Goal: Information Seeking & Learning: Learn about a topic

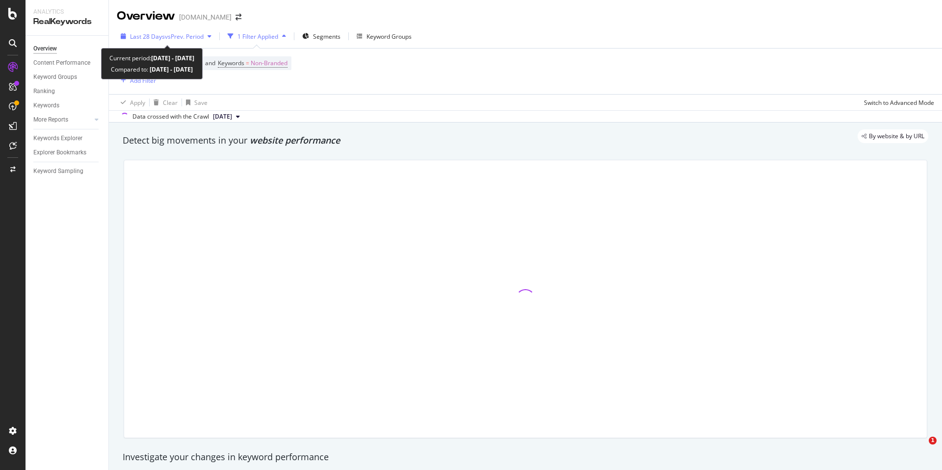
click at [171, 40] on span "vs Prev. Period" at bounding box center [184, 36] width 39 height 8
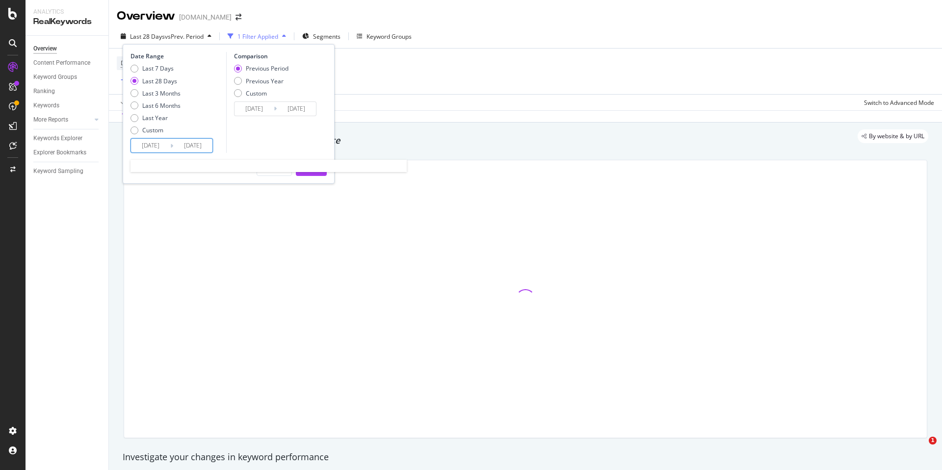
click at [168, 142] on input "[DATE]" at bounding box center [150, 146] width 39 height 14
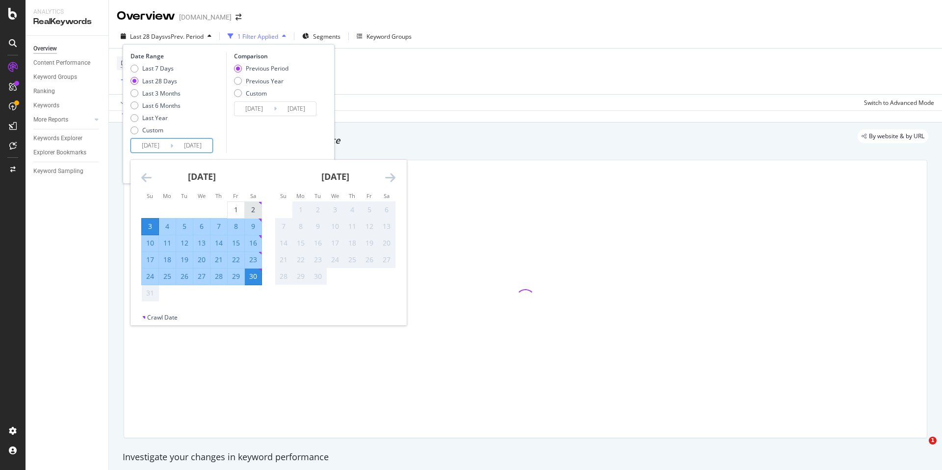
click at [256, 210] on div "2" at bounding box center [253, 210] width 17 height 10
type input "[DATE]"
click at [248, 260] on div "23" at bounding box center [253, 260] width 17 height 10
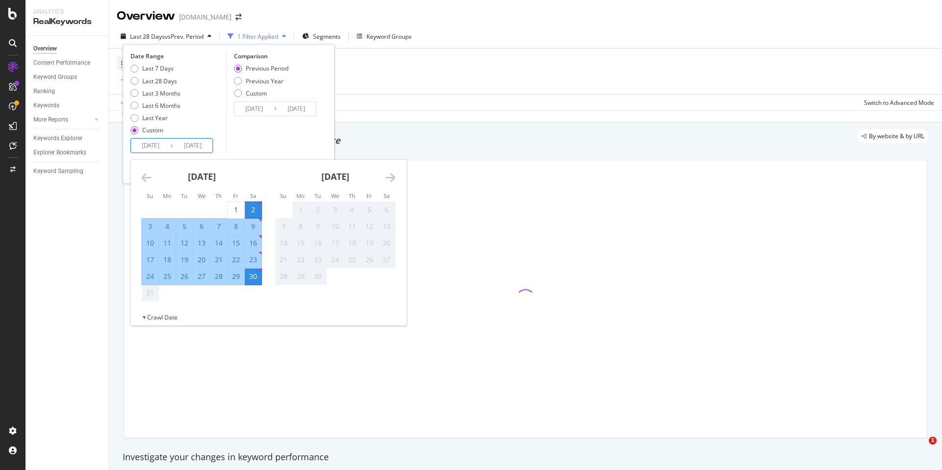
type input "[DATE]"
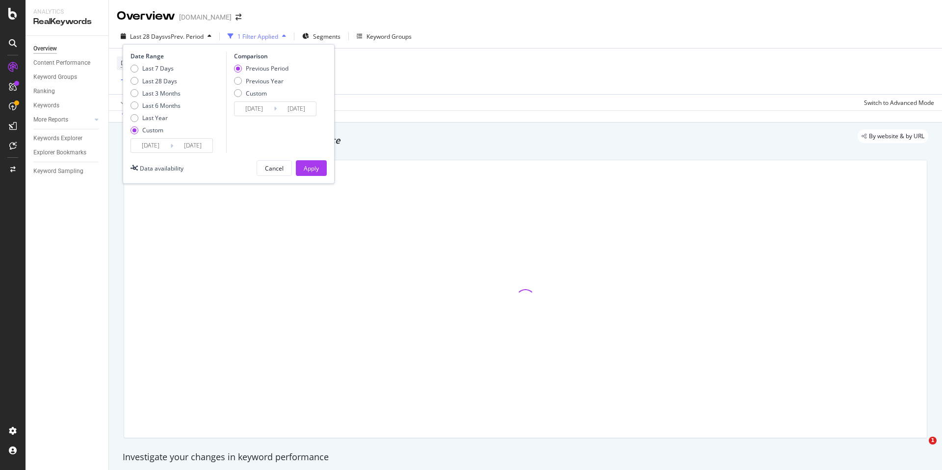
click at [189, 146] on input "[DATE]" at bounding box center [192, 146] width 39 height 14
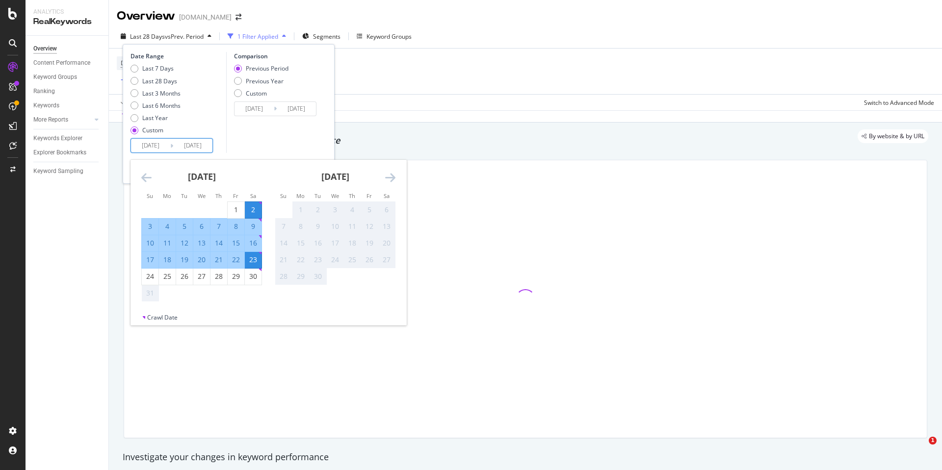
click at [256, 256] on div "23" at bounding box center [253, 260] width 17 height 10
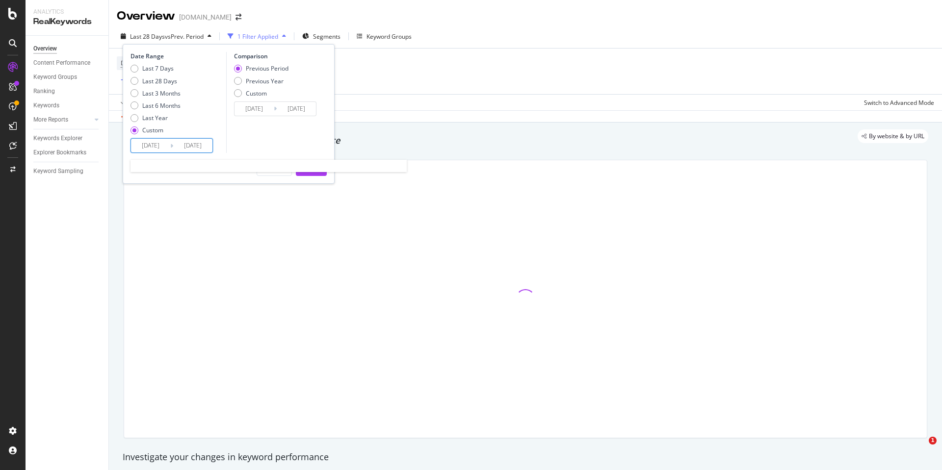
click at [149, 139] on input "[DATE]" at bounding box center [150, 146] width 39 height 14
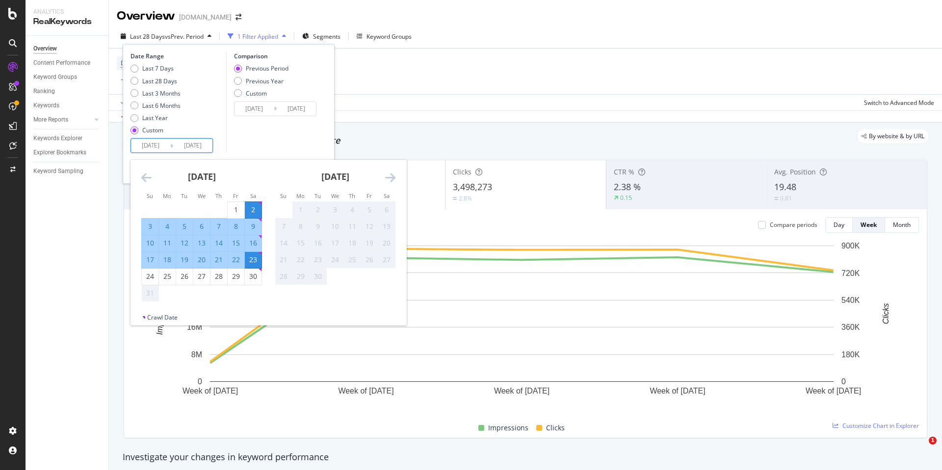
click at [252, 258] on div "23" at bounding box center [253, 260] width 17 height 10
type input "[DATE]"
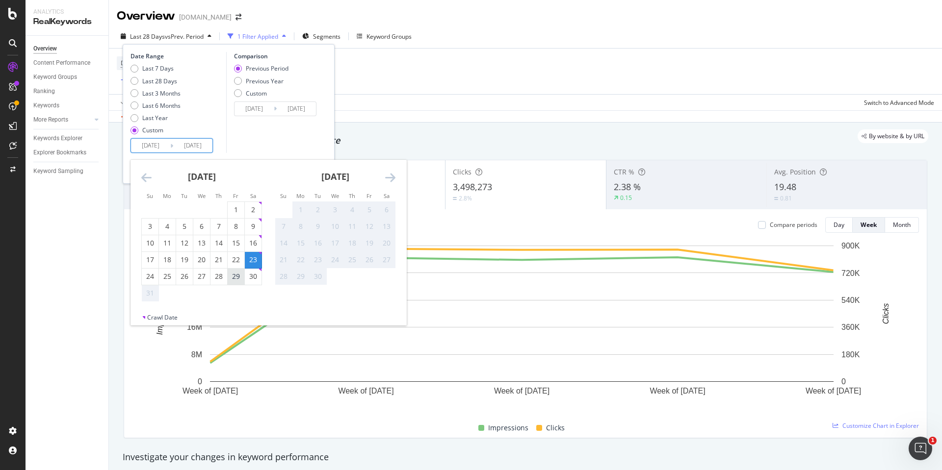
click at [234, 274] on div "29" at bounding box center [236, 277] width 17 height 10
type input "[DATE]"
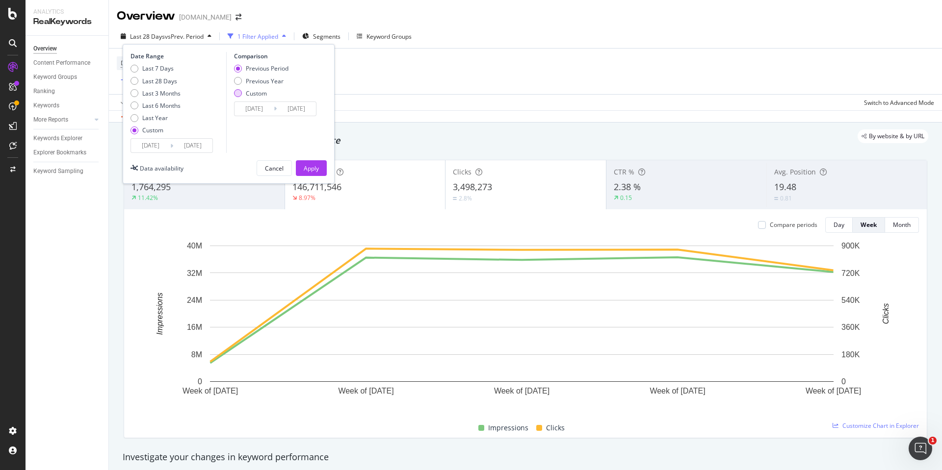
click at [235, 93] on div "Custom" at bounding box center [238, 93] width 8 height 8
click at [252, 108] on input "[DATE]" at bounding box center [253, 109] width 39 height 14
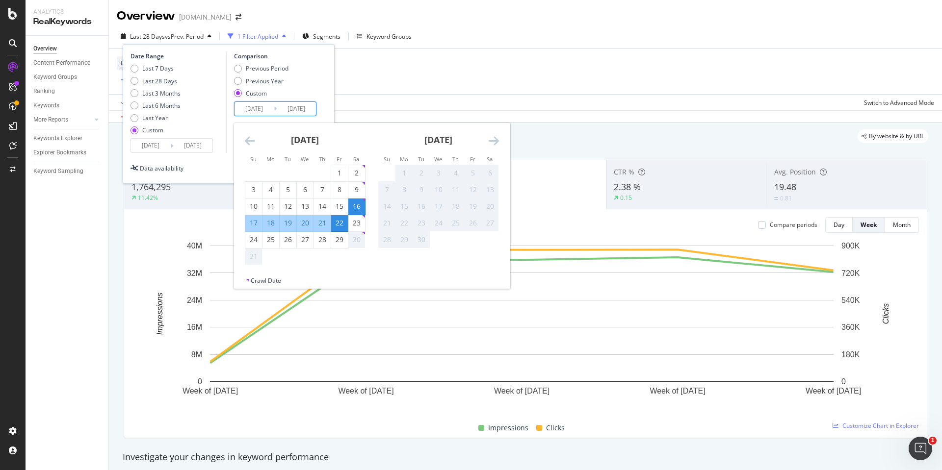
click at [243, 139] on div "[DATE] 1 2 3 4 5 6 7 8 9 10 11 12 13 14 15 16 17 18 19 20 21 22 23 24 25 26 27 …" at bounding box center [304, 194] width 133 height 142
click at [252, 139] on icon "Move backward to switch to the previous month." at bounding box center [250, 141] width 10 height 12
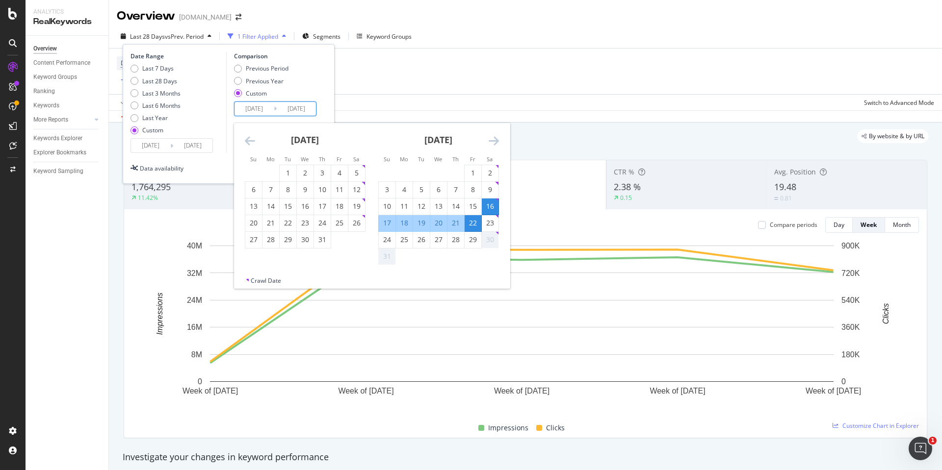
click at [252, 139] on icon "Move backward to switch to the previous month." at bounding box center [250, 141] width 10 height 12
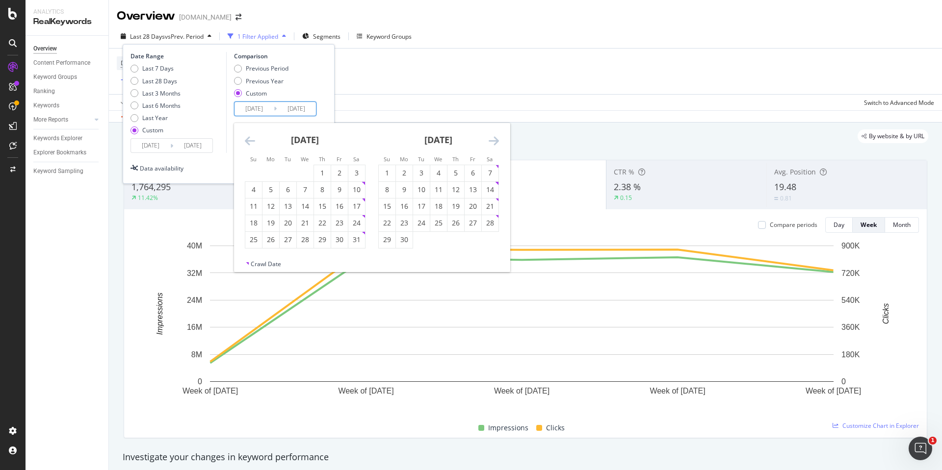
click at [252, 139] on icon "Move backward to switch to the previous month." at bounding box center [250, 141] width 10 height 12
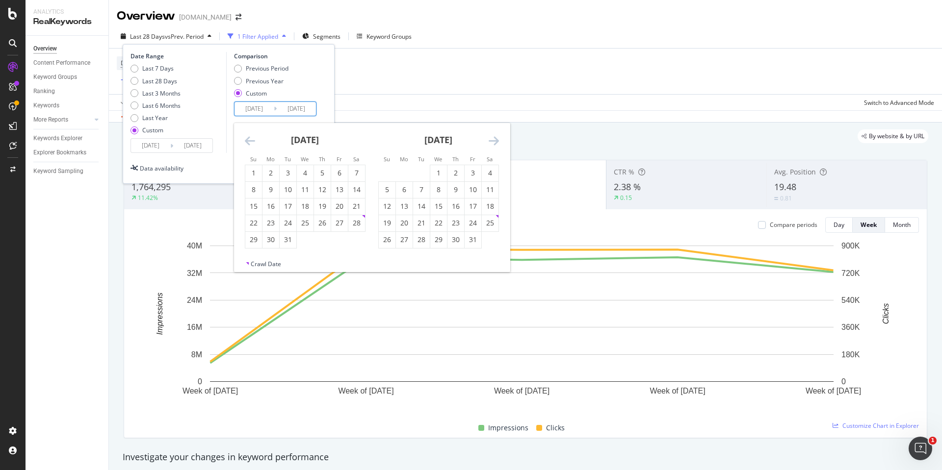
click at [252, 139] on icon "Move backward to switch to the previous month." at bounding box center [250, 141] width 10 height 12
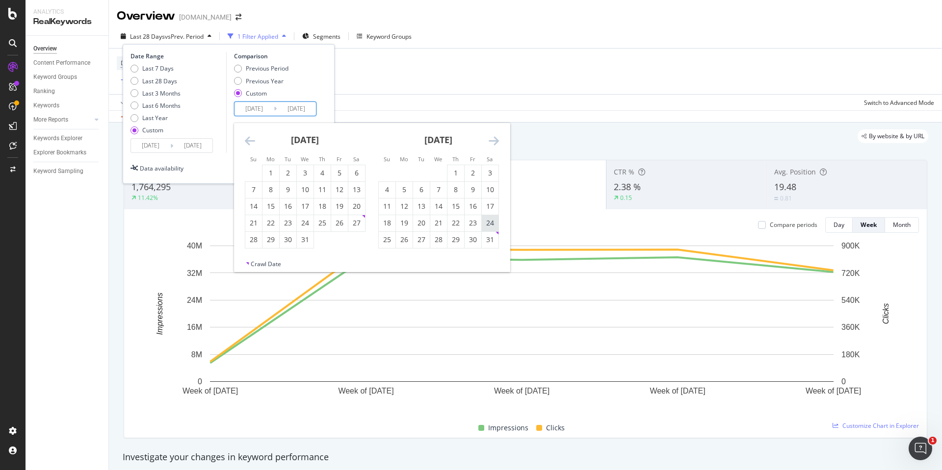
click at [492, 226] on div "24" at bounding box center [490, 223] width 17 height 10
type input "[DATE]"
click at [471, 240] on div "30" at bounding box center [472, 240] width 17 height 10
type input "[DATE]"
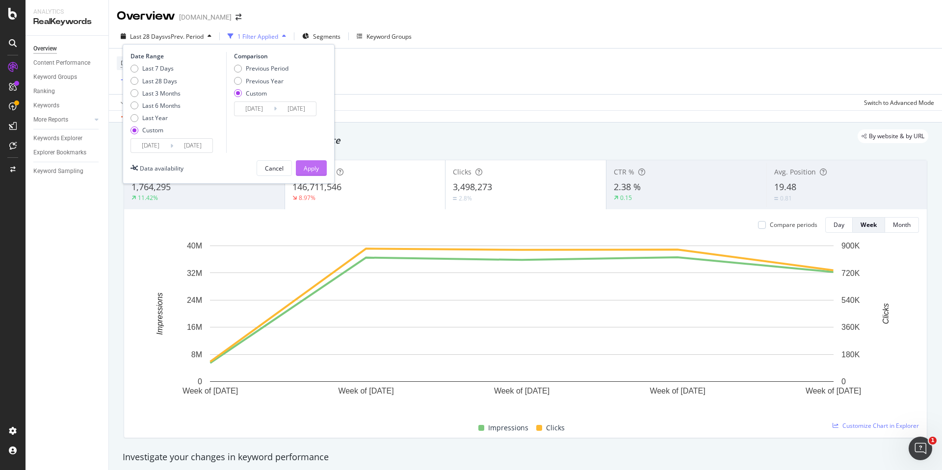
click at [319, 163] on button "Apply" at bounding box center [311, 168] width 31 height 16
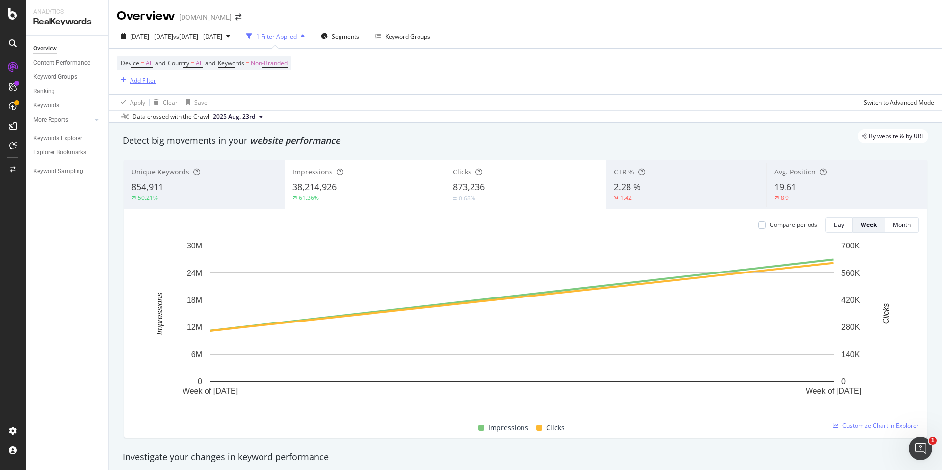
click at [140, 79] on div "Add Filter" at bounding box center [143, 81] width 26 height 8
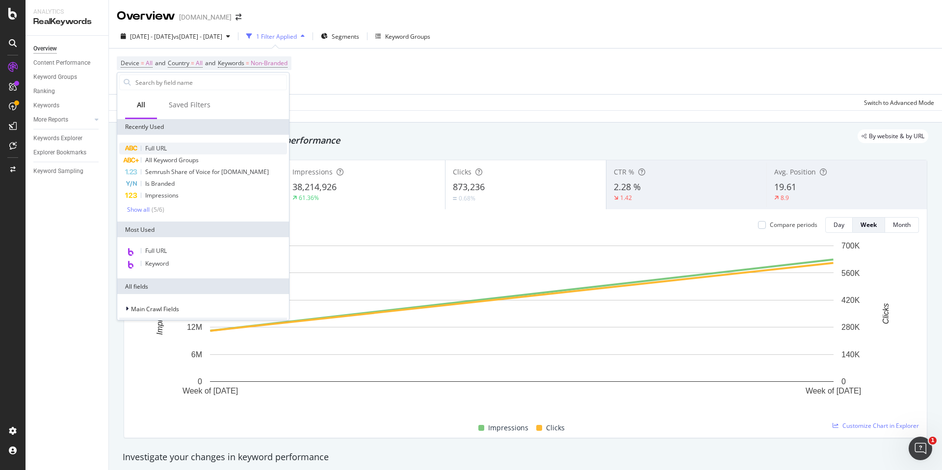
click at [164, 147] on span "Full URL" at bounding box center [156, 148] width 22 height 8
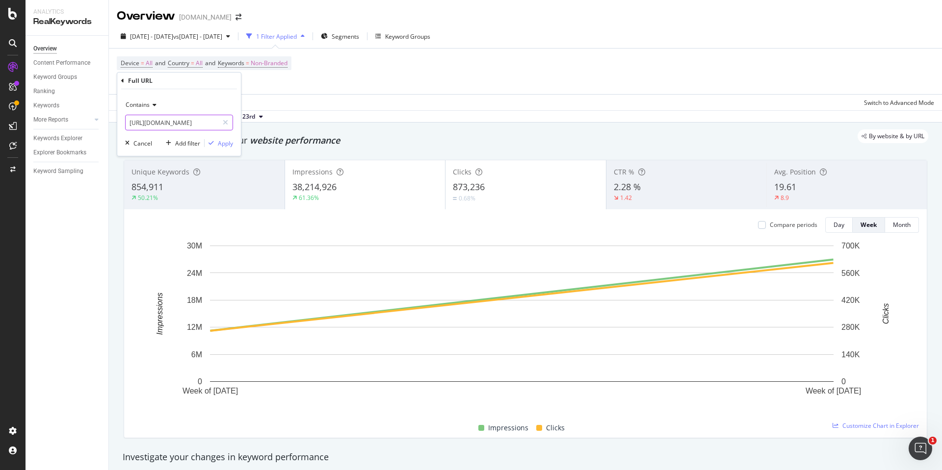
click at [173, 124] on input "[URL][DOMAIN_NAME]" at bounding box center [172, 123] width 93 height 16
type input "/store/"
drag, startPoint x: 219, startPoint y: 141, endPoint x: 251, endPoint y: 89, distance: 61.0
click at [220, 142] on div "Apply" at bounding box center [225, 143] width 15 height 8
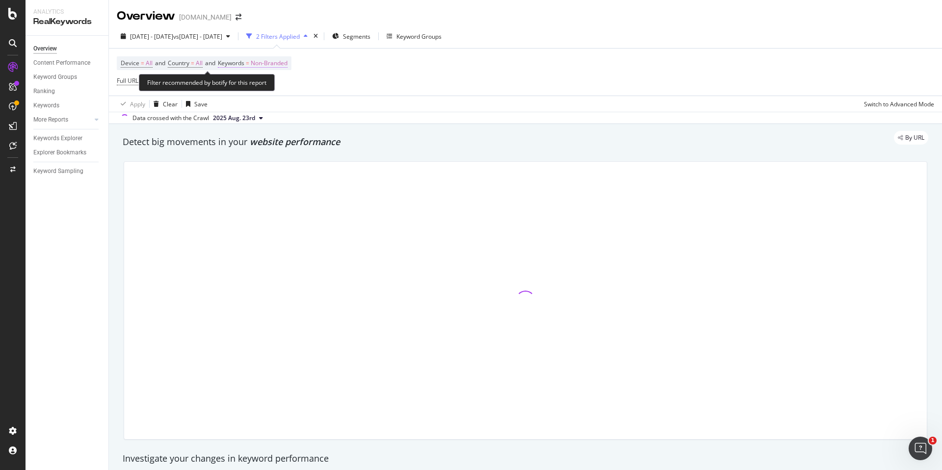
click at [259, 59] on span "Non-Branded" at bounding box center [269, 63] width 37 height 14
click at [267, 83] on span "Non-Branded" at bounding box center [252, 86] width 41 height 8
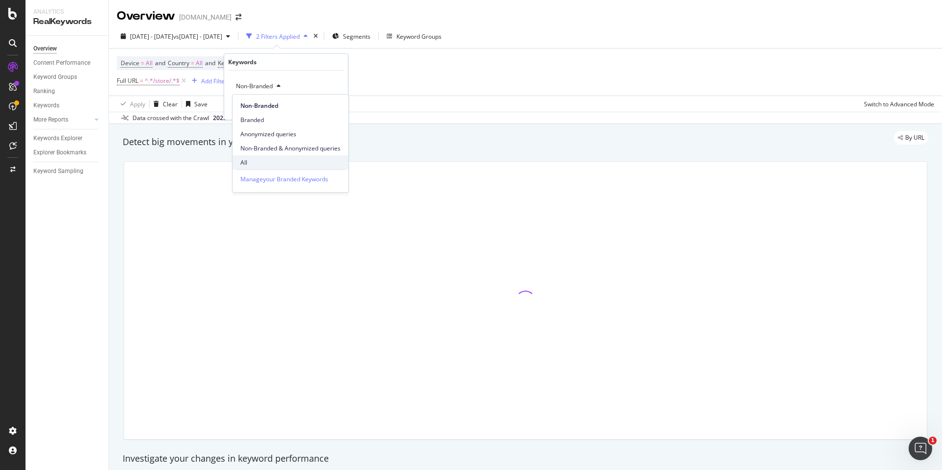
click at [252, 160] on span "All" at bounding box center [290, 162] width 100 height 9
click at [331, 103] on div "Apply" at bounding box center [332, 107] width 15 height 8
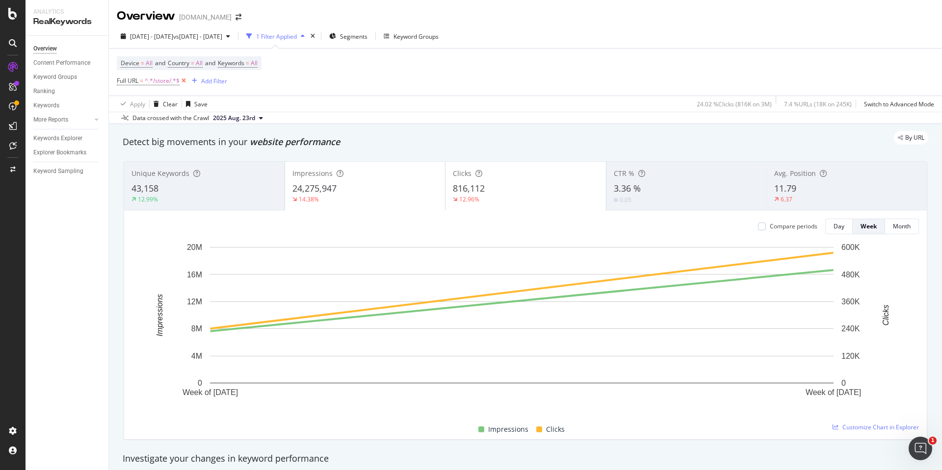
click at [182, 80] on icon at bounding box center [183, 81] width 8 height 10
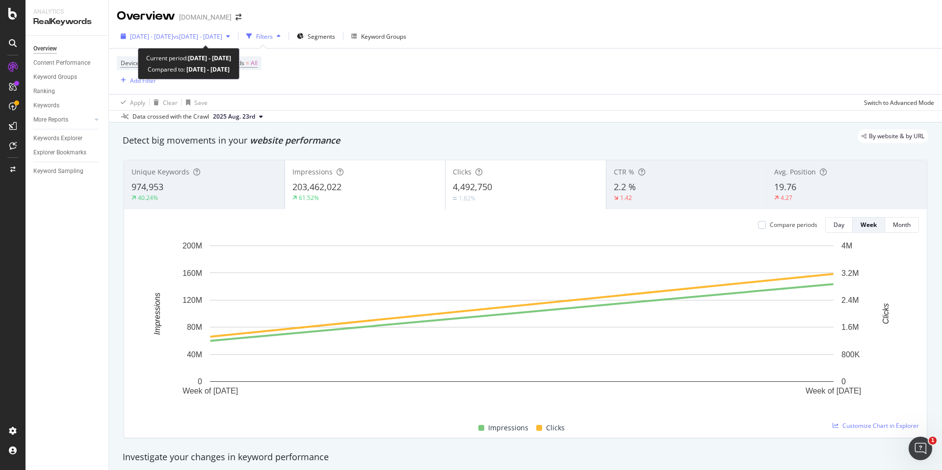
click at [150, 33] on span "[DATE] - [DATE]" at bounding box center [151, 36] width 43 height 8
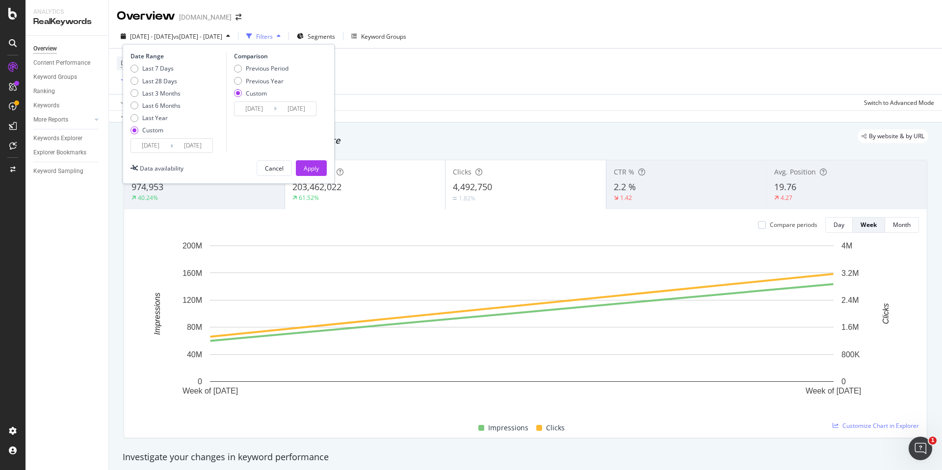
click at [149, 145] on input "[DATE]" at bounding box center [150, 146] width 39 height 14
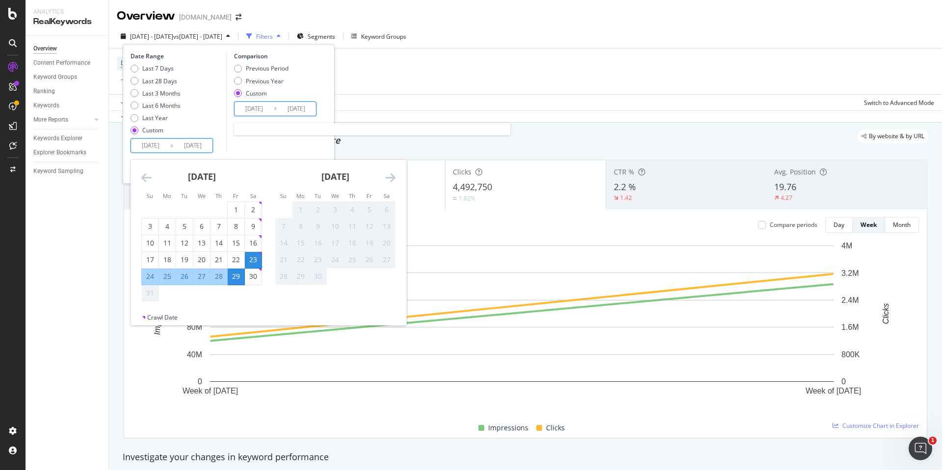
click at [265, 107] on input "[DATE]" at bounding box center [253, 109] width 39 height 14
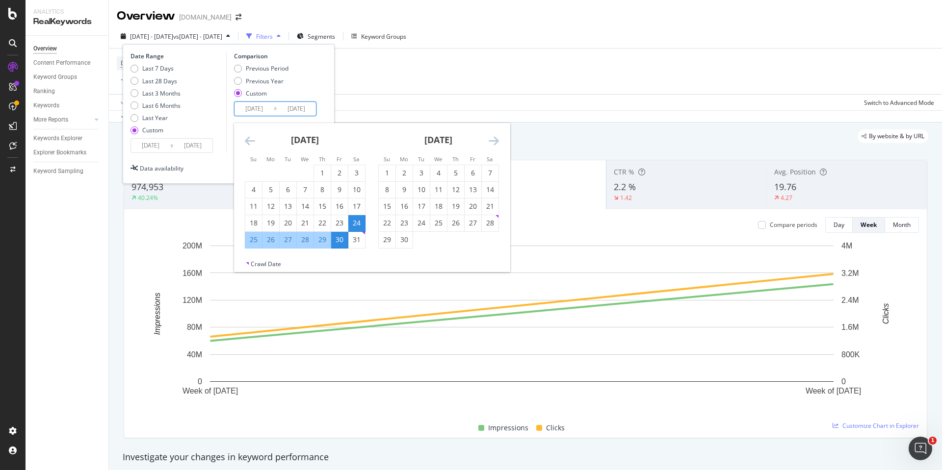
click at [218, 167] on div "Data availability Cancel Apply" at bounding box center [228, 168] width 196 height 16
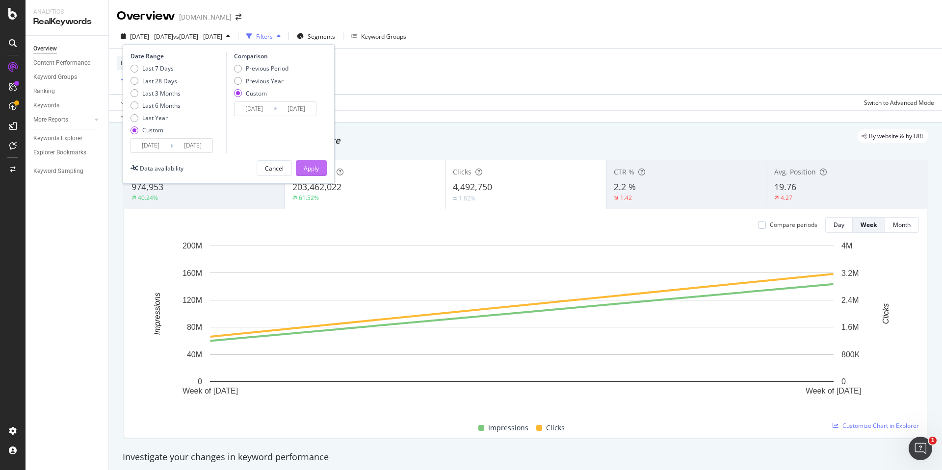
click at [306, 168] on div "Apply" at bounding box center [311, 168] width 15 height 8
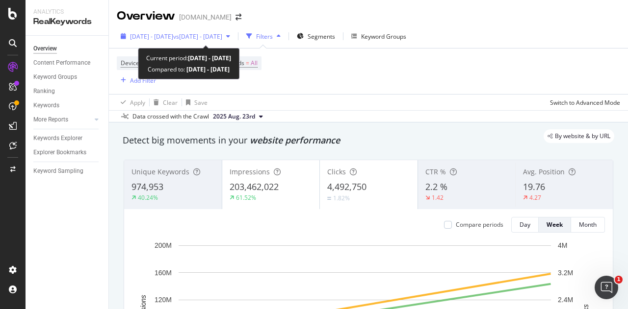
click at [173, 38] on span "[DATE] - [DATE]" at bounding box center [151, 36] width 43 height 8
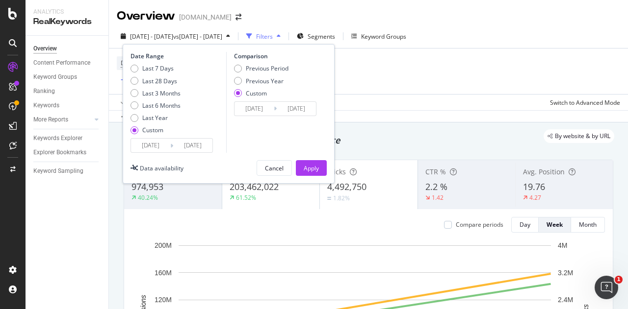
click at [142, 148] on input "[DATE]" at bounding box center [150, 146] width 39 height 14
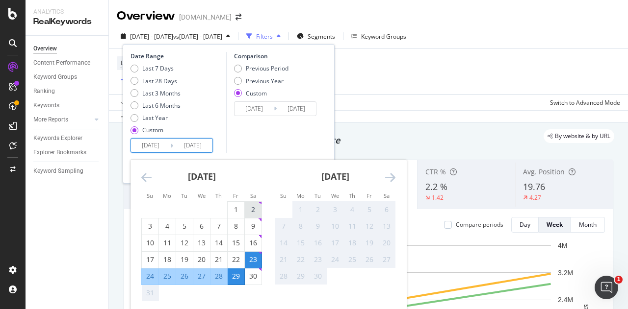
click at [256, 207] on div "2" at bounding box center [253, 210] width 17 height 10
type input "[DATE]"
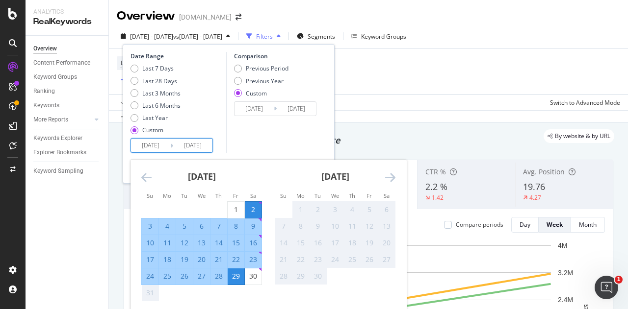
scroll to position [49, 0]
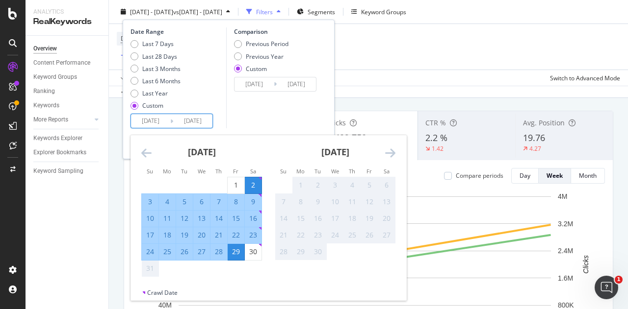
click at [304, 109] on div "Comparison Previous Period Previous Year Custom [DATE] Navigate forward to inte…" at bounding box center [272, 77] width 93 height 101
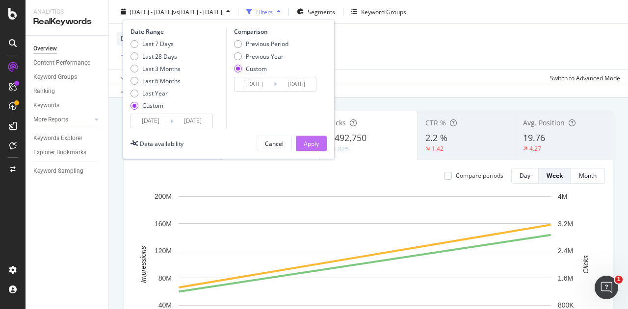
click at [308, 140] on div "Apply" at bounding box center [311, 143] width 15 height 8
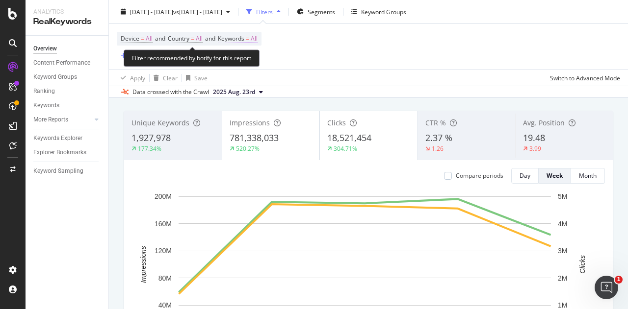
click at [257, 40] on span "All" at bounding box center [254, 39] width 7 height 14
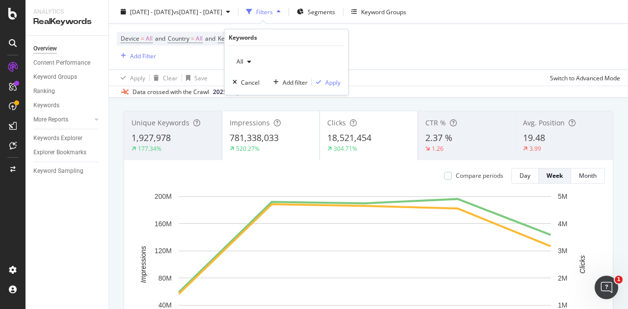
click at [235, 60] on span "All" at bounding box center [237, 61] width 11 height 8
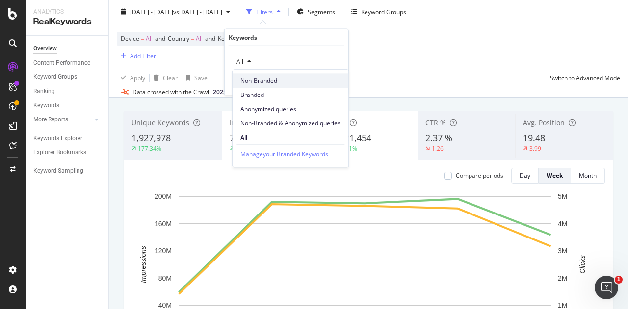
click at [270, 80] on span "Non-Branded" at bounding box center [290, 81] width 100 height 9
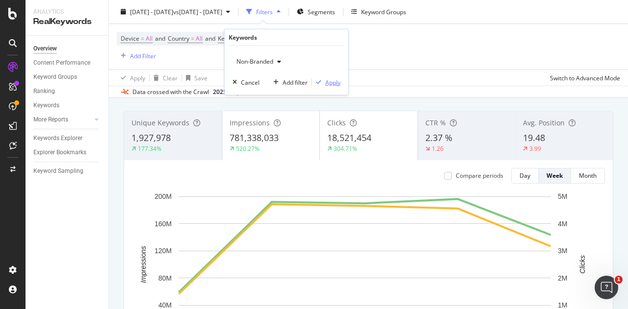
click at [329, 79] on div "Apply" at bounding box center [332, 82] width 15 height 8
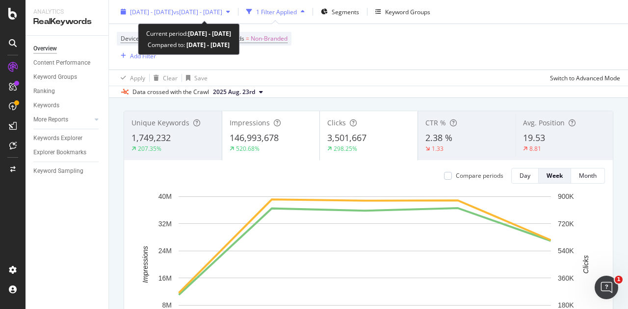
click at [226, 16] on div "[DATE] - [DATE] vs [DATE] - [DATE]" at bounding box center [175, 11] width 117 height 15
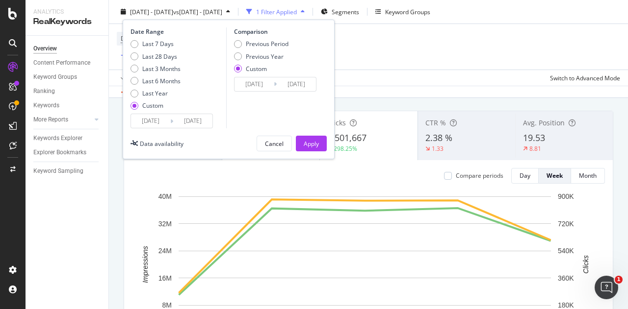
click at [263, 82] on input "[DATE]" at bounding box center [253, 84] width 39 height 14
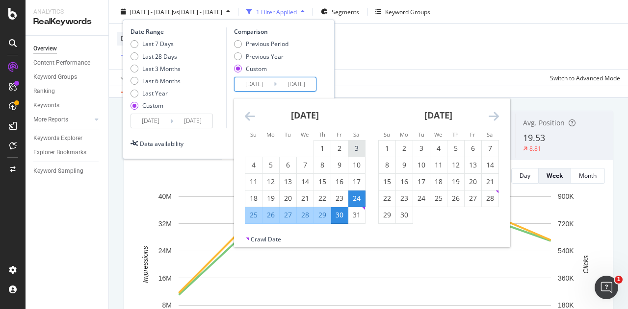
click at [353, 144] on div "3" at bounding box center [356, 149] width 17 height 10
type input "[DATE]"
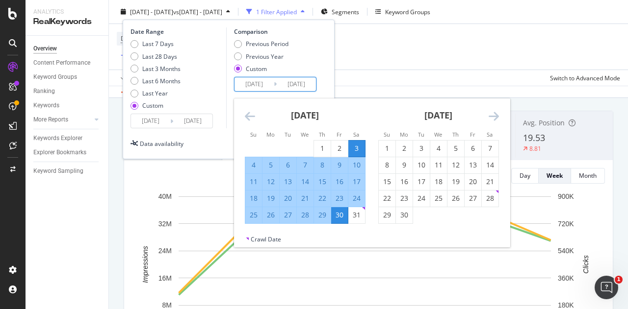
click at [316, 73] on div "Previous Period Previous Year Custom" at bounding box center [276, 58] width 85 height 37
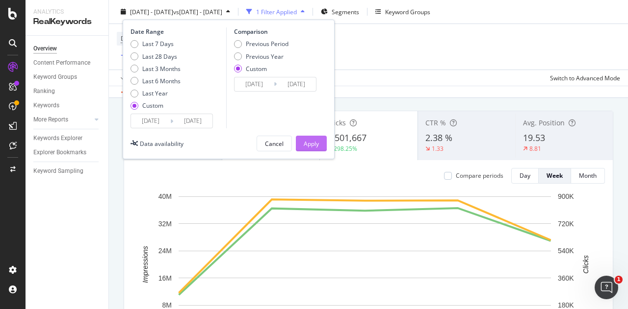
click at [307, 141] on div "Apply" at bounding box center [311, 143] width 15 height 8
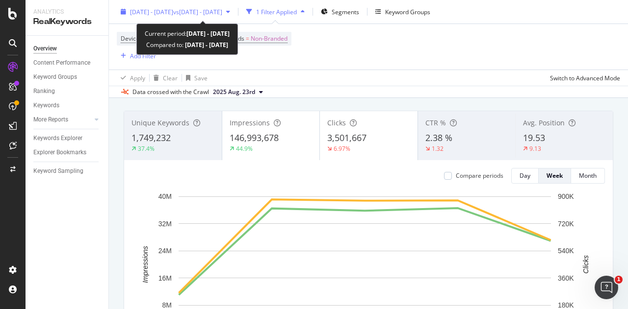
click at [176, 6] on div "[DATE] - [DATE] vs [DATE] - [DATE]" at bounding box center [175, 11] width 117 height 15
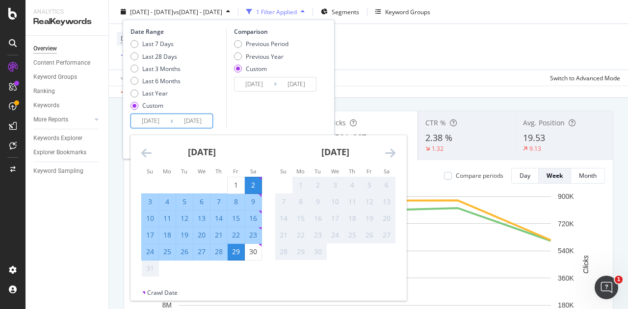
click at [154, 121] on input "[DATE]" at bounding box center [150, 121] width 39 height 14
click at [151, 153] on icon "Move backward to switch to the previous month." at bounding box center [146, 153] width 10 height 12
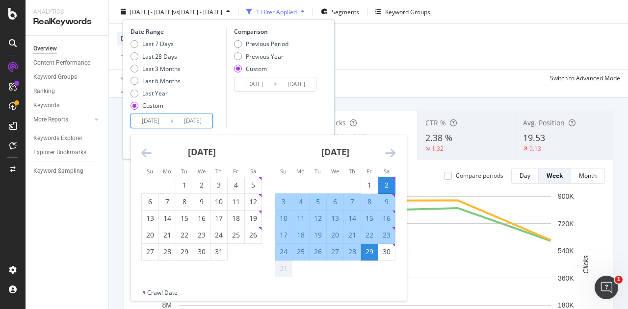
click at [151, 153] on icon "Move backward to switch to the previous month." at bounding box center [146, 153] width 10 height 12
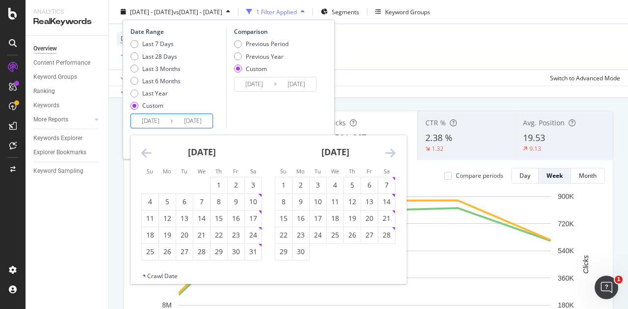
click at [151, 153] on icon "Move backward to switch to the previous month." at bounding box center [146, 153] width 10 height 12
click at [255, 182] on div "1" at bounding box center [253, 185] width 17 height 10
type input "[DATE]"
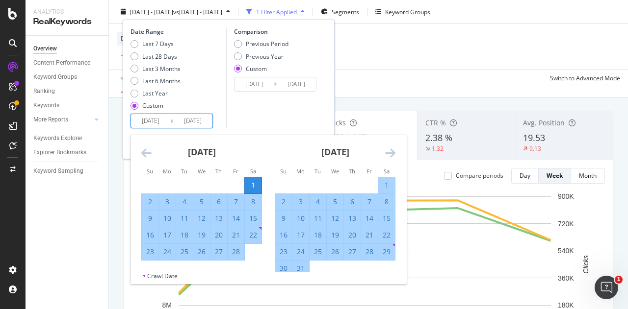
click at [399, 152] on div "[DATE] 1 2 3 4 5 6 7 8 9 10 11 12 13 14 15 16 17 18 19 20 21 22 23 24 25 26 27 …" at bounding box center [334, 206] width 133 height 142
click at [392, 151] on icon "Move forward to switch to the next month." at bounding box center [390, 153] width 10 height 12
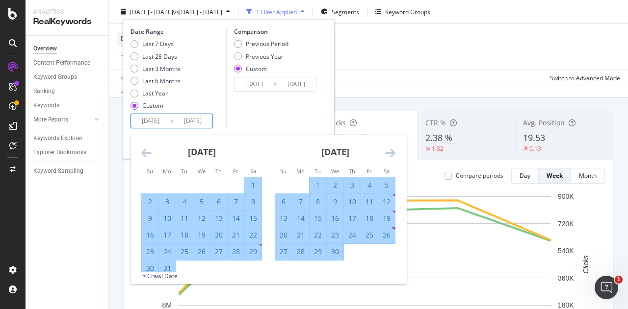
click at [392, 151] on icon "Move forward to switch to the next month." at bounding box center [390, 153] width 10 height 12
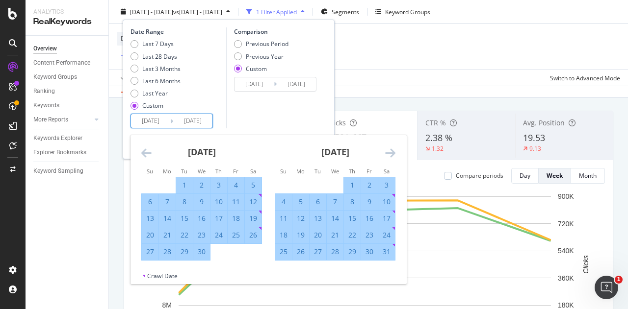
click at [392, 151] on icon "Move forward to switch to the next month." at bounding box center [390, 153] width 10 height 12
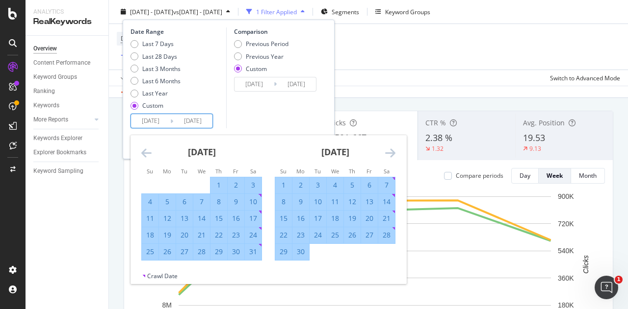
click at [392, 151] on icon "Move forward to switch to the next month." at bounding box center [390, 153] width 10 height 12
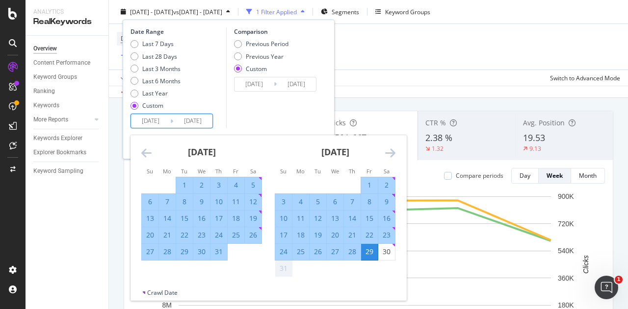
click at [290, 113] on div "Comparison Previous Period Previous Year Custom [DATE] Navigate forward to inte…" at bounding box center [272, 77] width 93 height 101
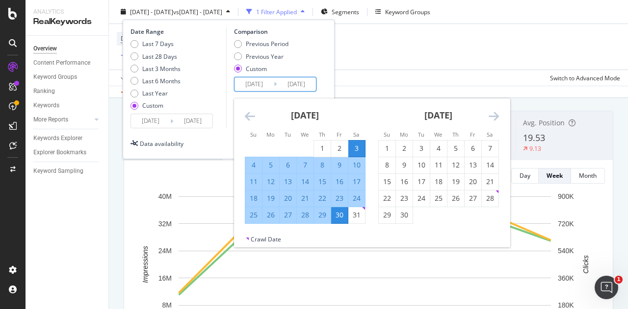
click at [258, 81] on input "[DATE]" at bounding box center [253, 84] width 39 height 14
click at [254, 116] on icon "Move backward to switch to the previous month." at bounding box center [250, 116] width 10 height 12
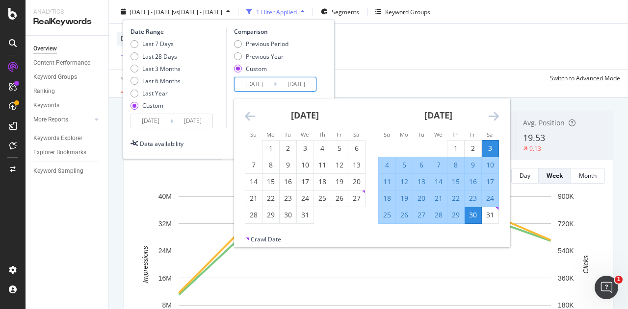
click at [254, 116] on icon "Move backward to switch to the previous month." at bounding box center [250, 116] width 10 height 12
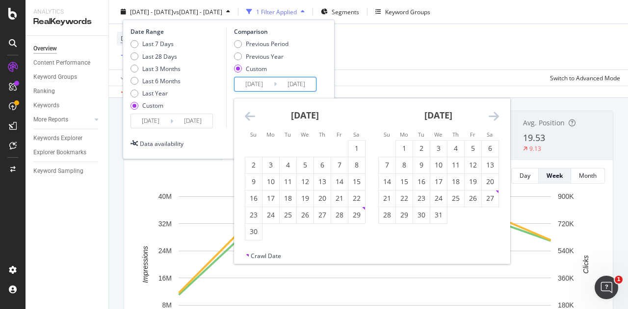
click at [254, 116] on icon "Move backward to switch to the previous month." at bounding box center [250, 116] width 10 height 12
click at [360, 145] on div "3" at bounding box center [356, 149] width 17 height 10
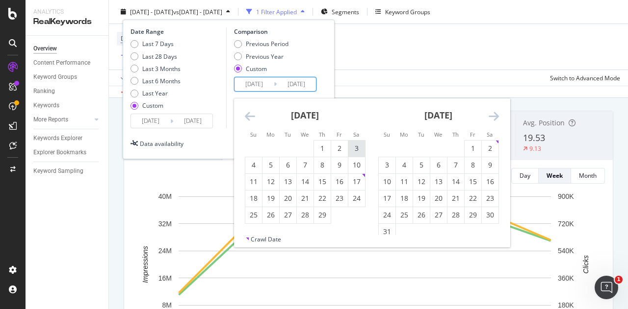
type input "[DATE]"
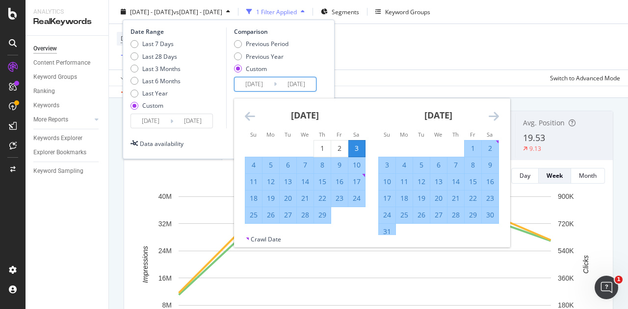
click at [318, 70] on div "Previous Period Previous Year Custom" at bounding box center [276, 58] width 85 height 37
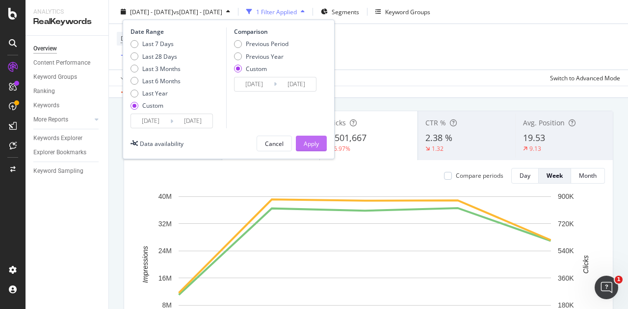
click at [306, 140] on div "Apply" at bounding box center [311, 143] width 15 height 8
